Goal: Find specific page/section: Find specific page/section

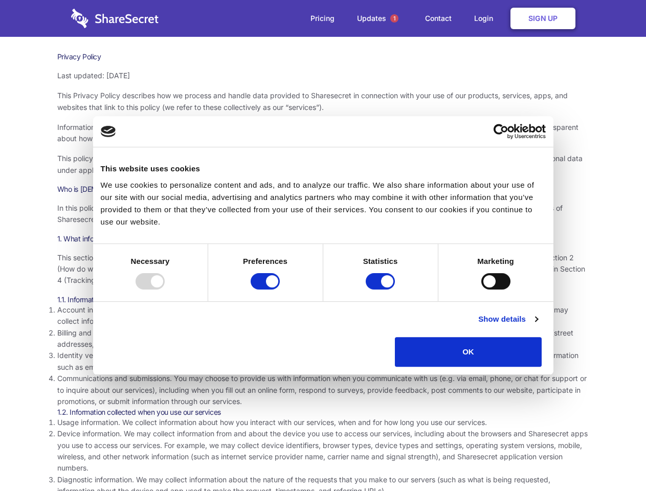
click at [165, 289] on div at bounding box center [150, 281] width 29 height 16
click at [280, 289] on input "Preferences" at bounding box center [265, 281] width 29 height 16
checkbox input "false"
click at [382, 289] on input "Statistics" at bounding box center [380, 281] width 29 height 16
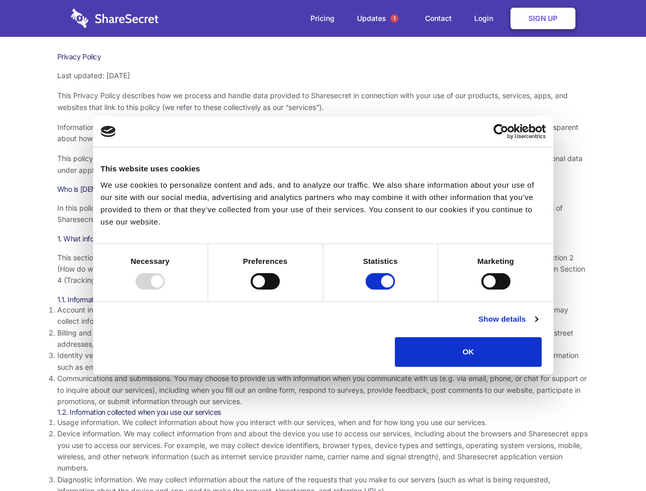
checkbox input "false"
click at [481, 289] on input "Marketing" at bounding box center [495, 281] width 29 height 16
checkbox input "true"
click at [538, 325] on link "Show details" at bounding box center [507, 319] width 59 height 12
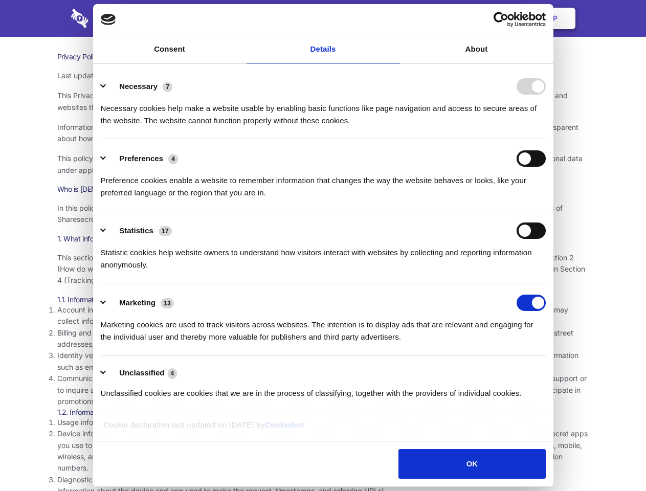
click at [550, 370] on ul "Necessary 7 Necessary cookies help make a website usable by enabling basic func…" at bounding box center [323, 239] width 455 height 345
click at [394, 18] on span "1" at bounding box center [394, 18] width 8 height 8
